Goal: Task Accomplishment & Management: Complete application form

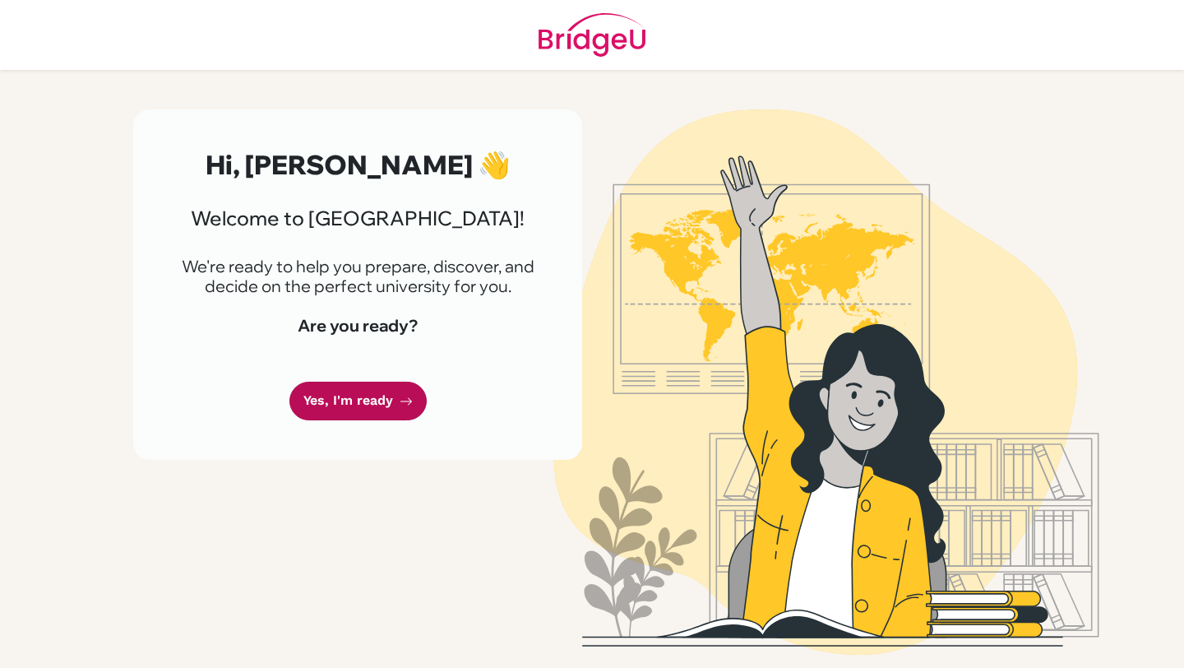
click at [381, 393] on link "Yes, I'm ready" at bounding box center [357, 400] width 137 height 39
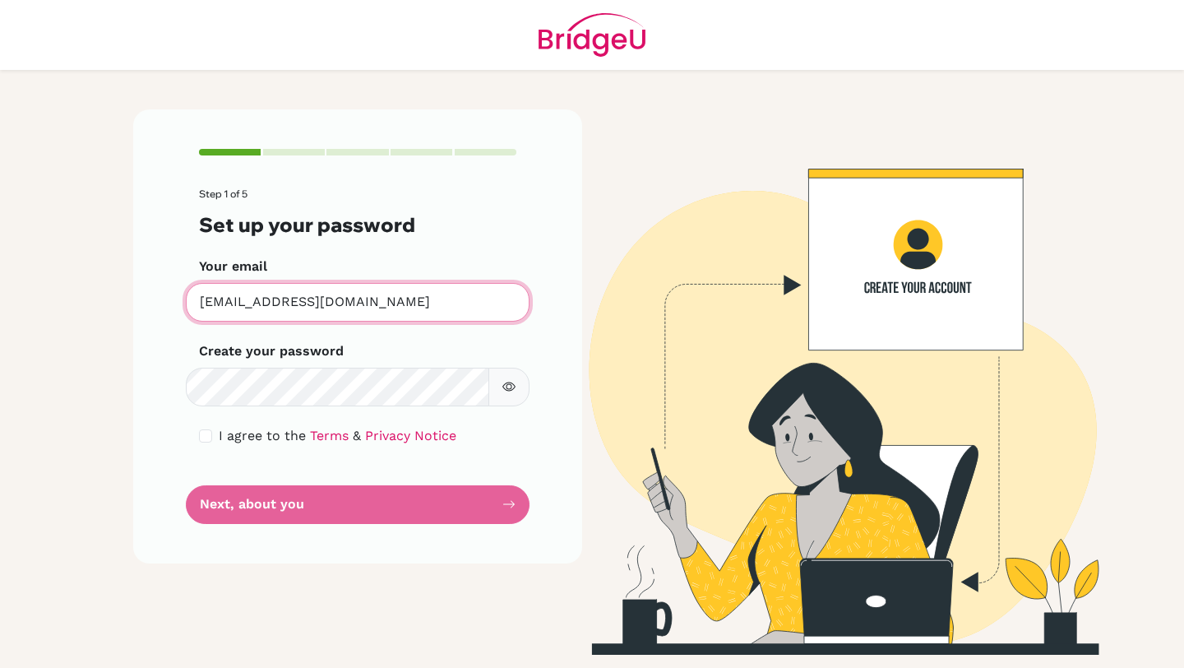
click at [318, 307] on input "[EMAIL_ADDRESS][DOMAIN_NAME]" at bounding box center [358, 302] width 344 height 39
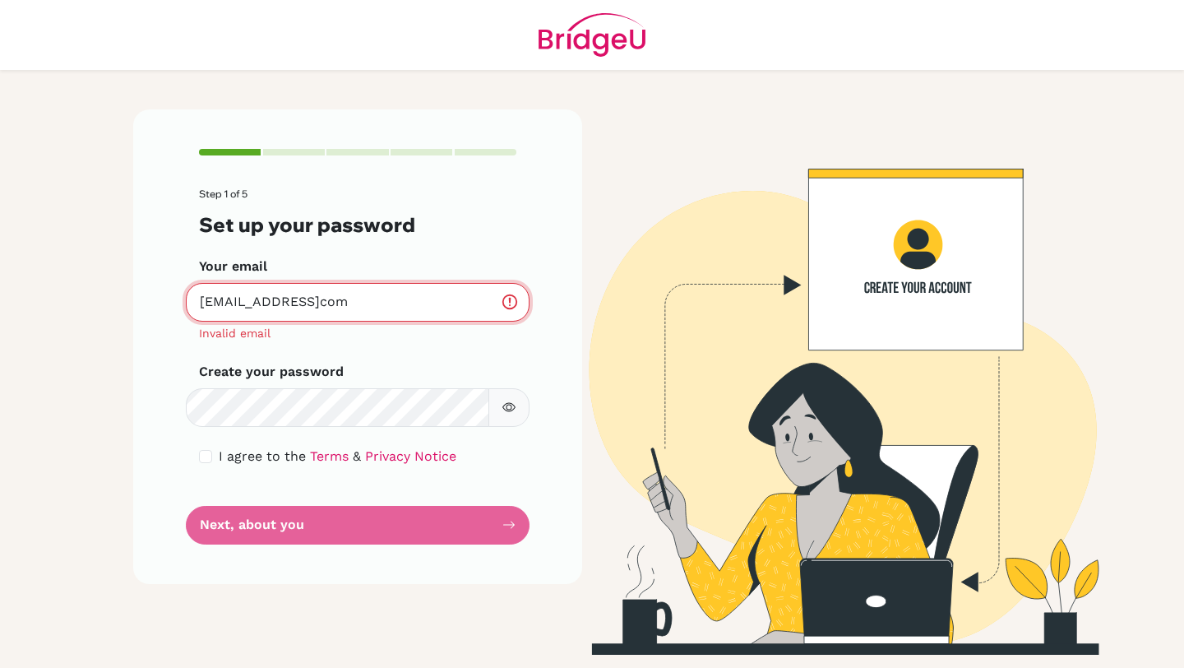
click at [437, 306] on input "[EMAIL_ADDRESS]com" at bounding box center [358, 302] width 344 height 39
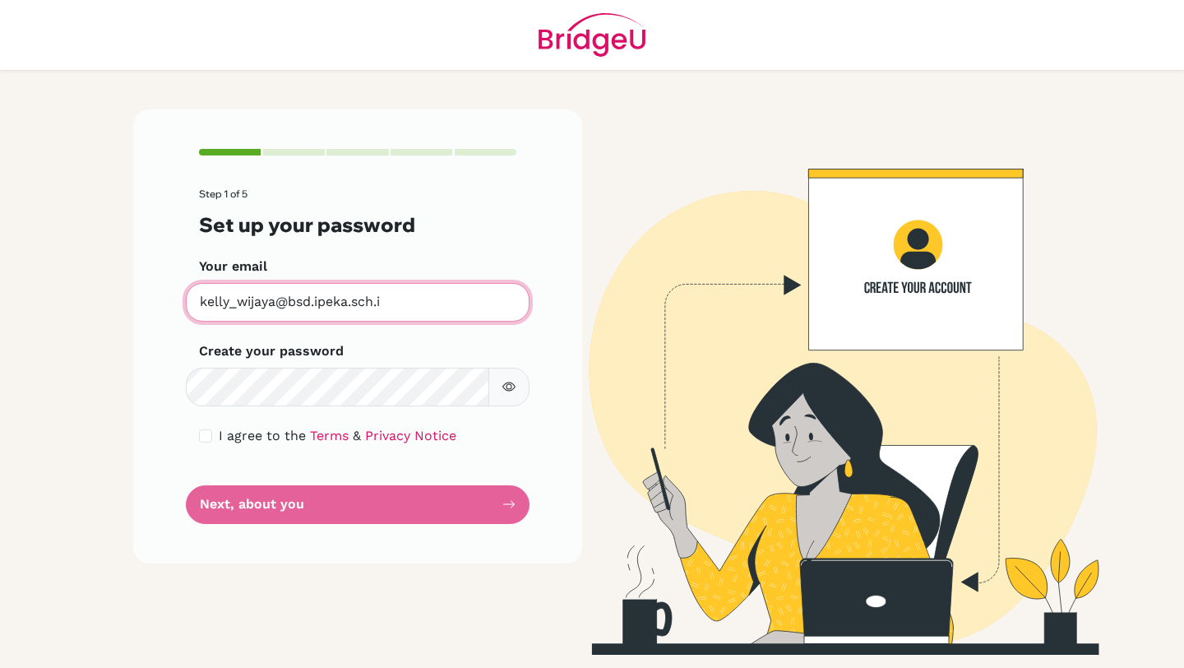
type input "[EMAIL_ADDRESS][DOMAIN_NAME]"
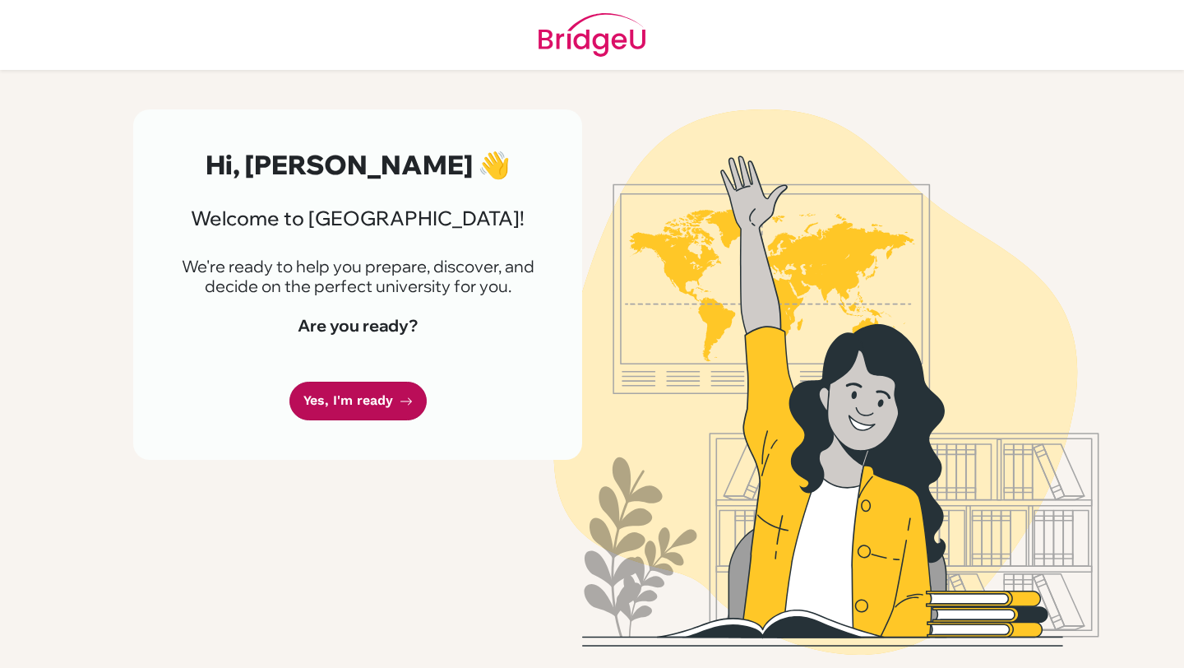
click at [335, 386] on link "Yes, I'm ready" at bounding box center [357, 400] width 137 height 39
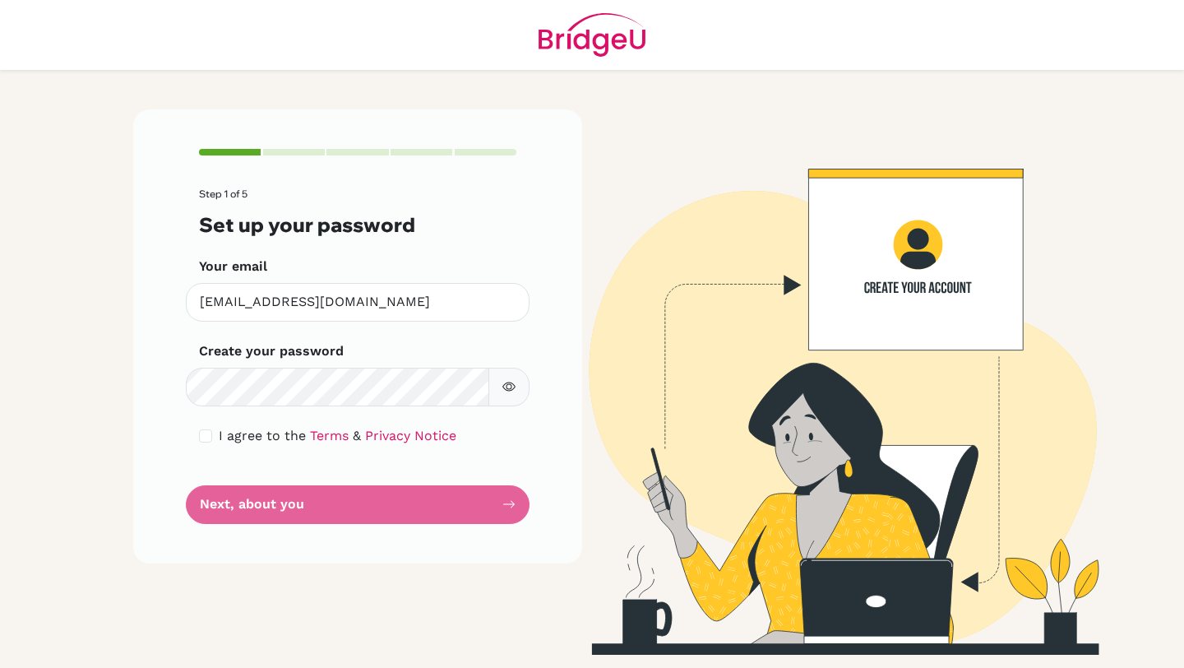
click at [198, 439] on div "Step 1 of 5 Set up your password Your email kelly_wijaya@bsd.ipeka.sch.id Inval…" at bounding box center [357, 335] width 449 height 453
click at [201, 435] on input "checkbox" at bounding box center [205, 435] width 13 height 13
checkbox input "true"
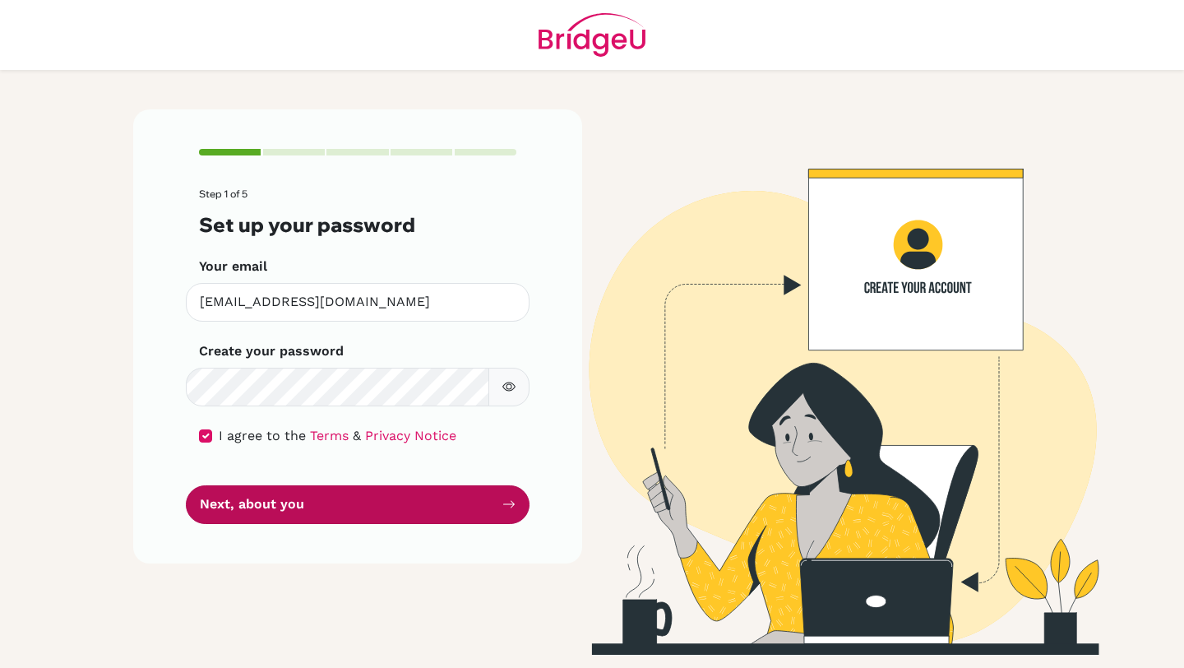
click at [271, 504] on button "Next, about you" at bounding box center [358, 504] width 344 height 39
